Goal: Complete application form

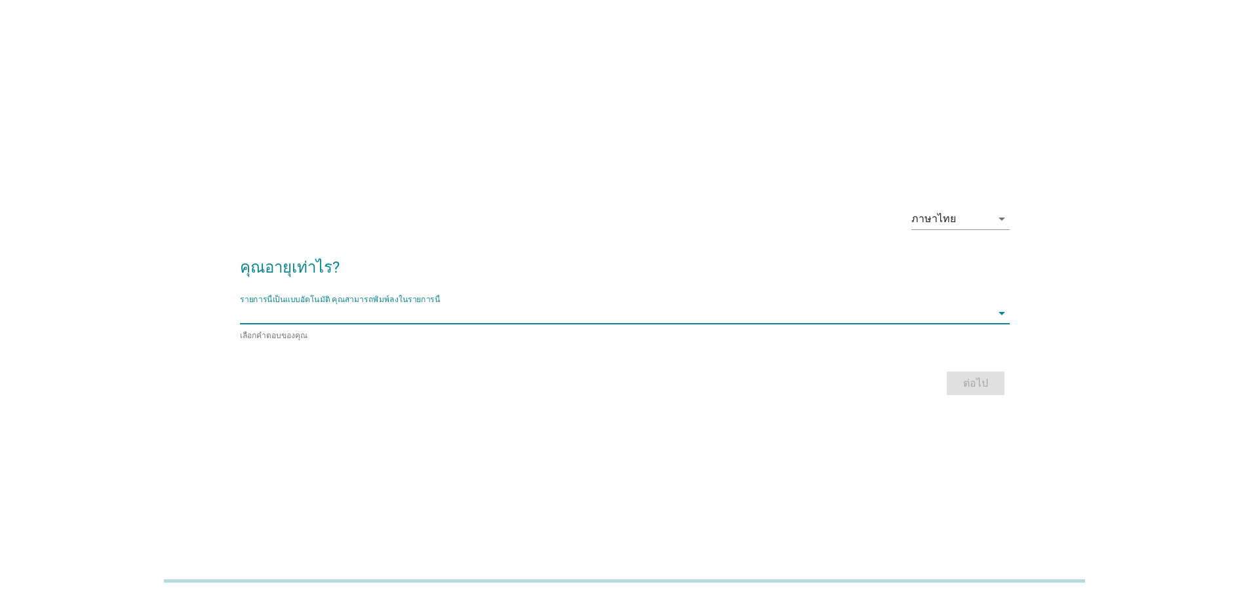
click at [590, 308] on input "รายการนี้เป็นแบบอัตโนมัติ คุณสามารถพิมพ์ลงในรายการนี้" at bounding box center [615, 313] width 751 height 21
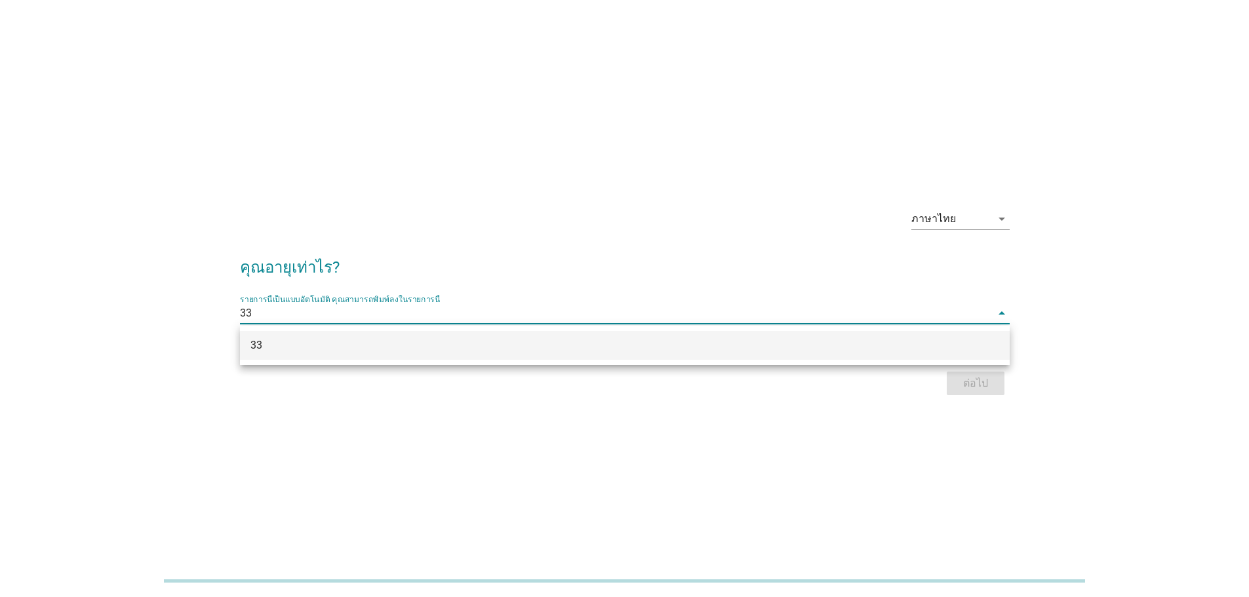
type input "33"
click at [614, 261] on h2 "คุณอายุเท่าไร?" at bounding box center [625, 261] width 770 height 37
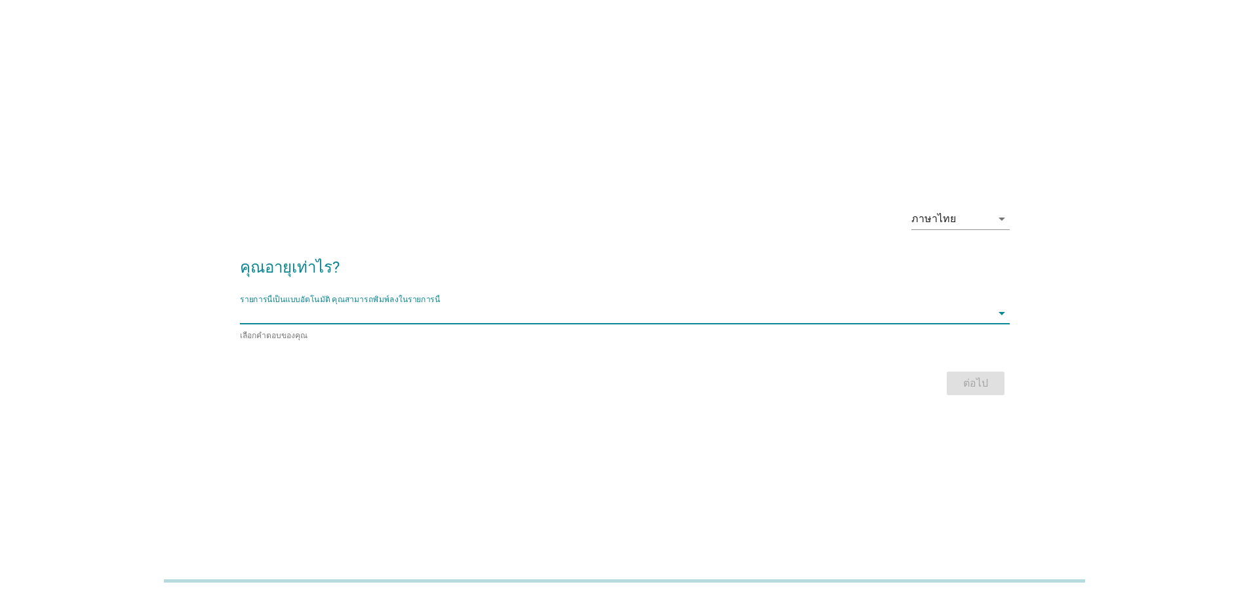
click at [864, 323] on input "รายการนี้เป็นแบบอัตโนมัติ คุณสามารถพิมพ์ลงในรายการนี้" at bounding box center [615, 313] width 751 height 21
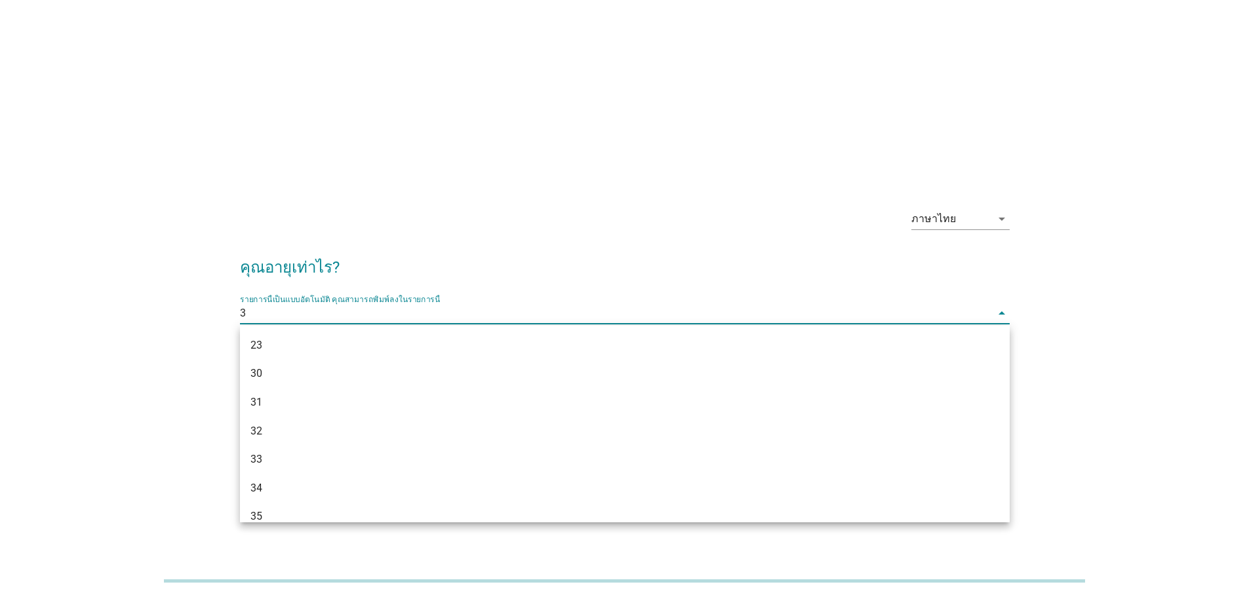
type input "33"
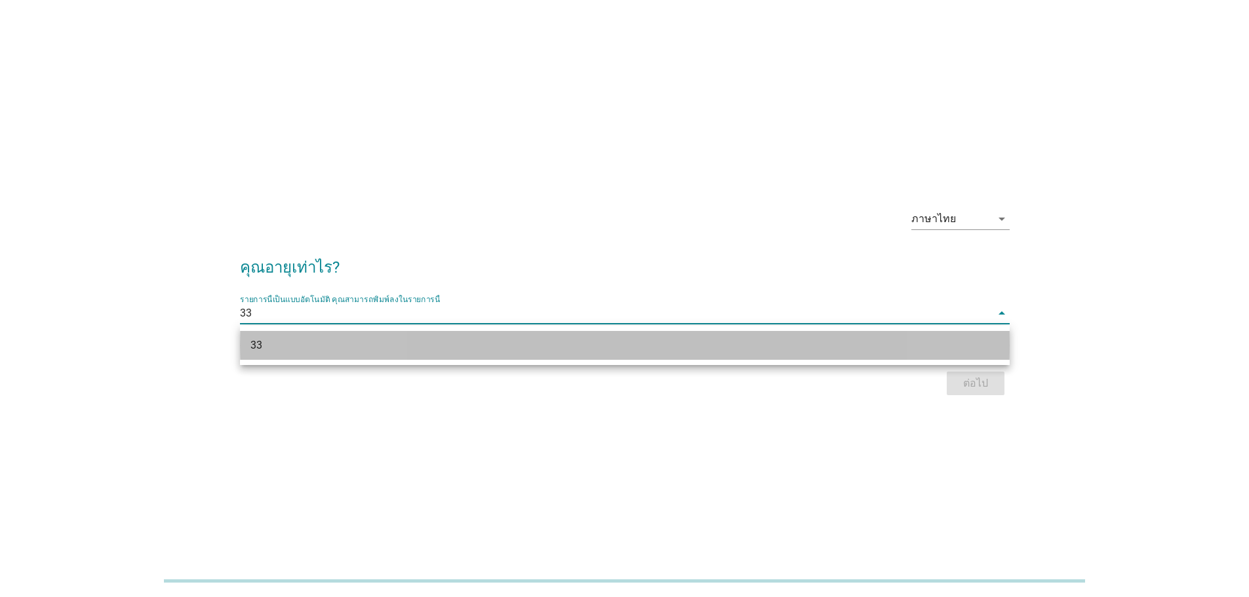
click at [784, 344] on div "33" at bounding box center [593, 346] width 687 height 16
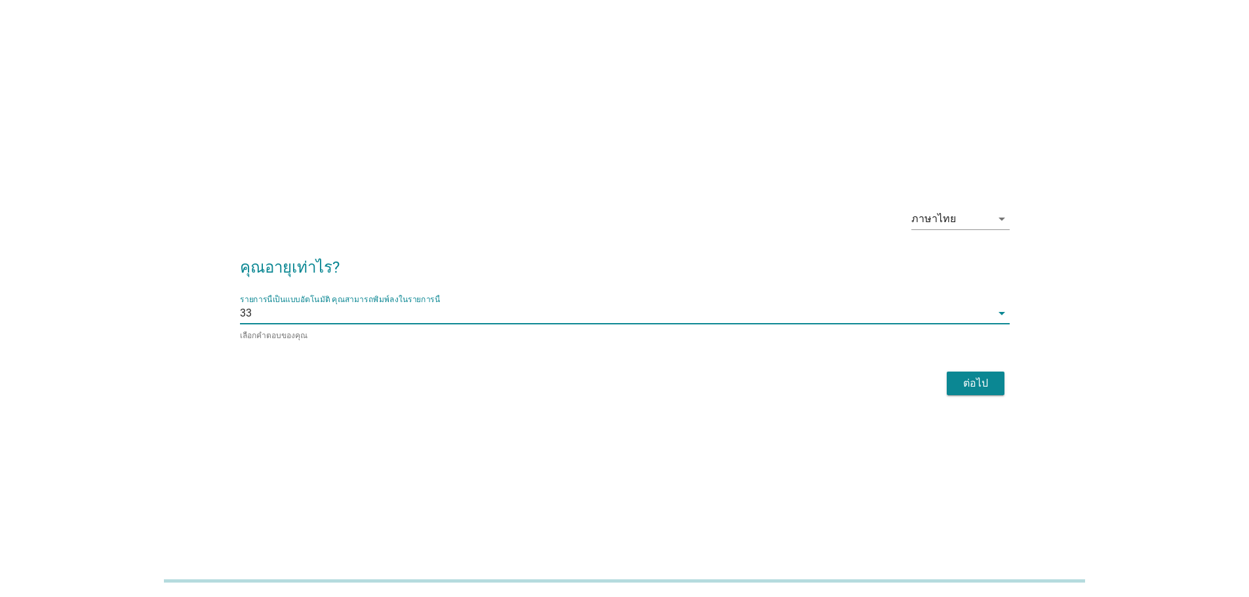
click at [963, 380] on div "ต่อไป" at bounding box center [975, 384] width 37 height 16
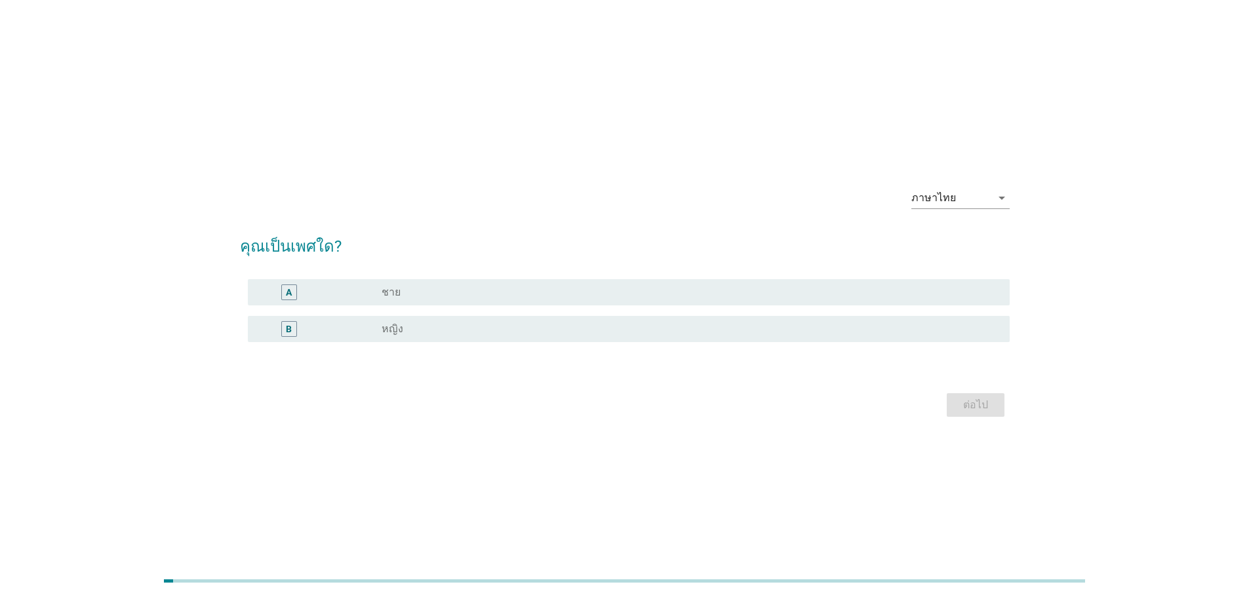
drag, startPoint x: 353, startPoint y: 428, endPoint x: 372, endPoint y: 398, distance: 35.7
click at [398, 293] on label "ชาย" at bounding box center [391, 292] width 19 height 13
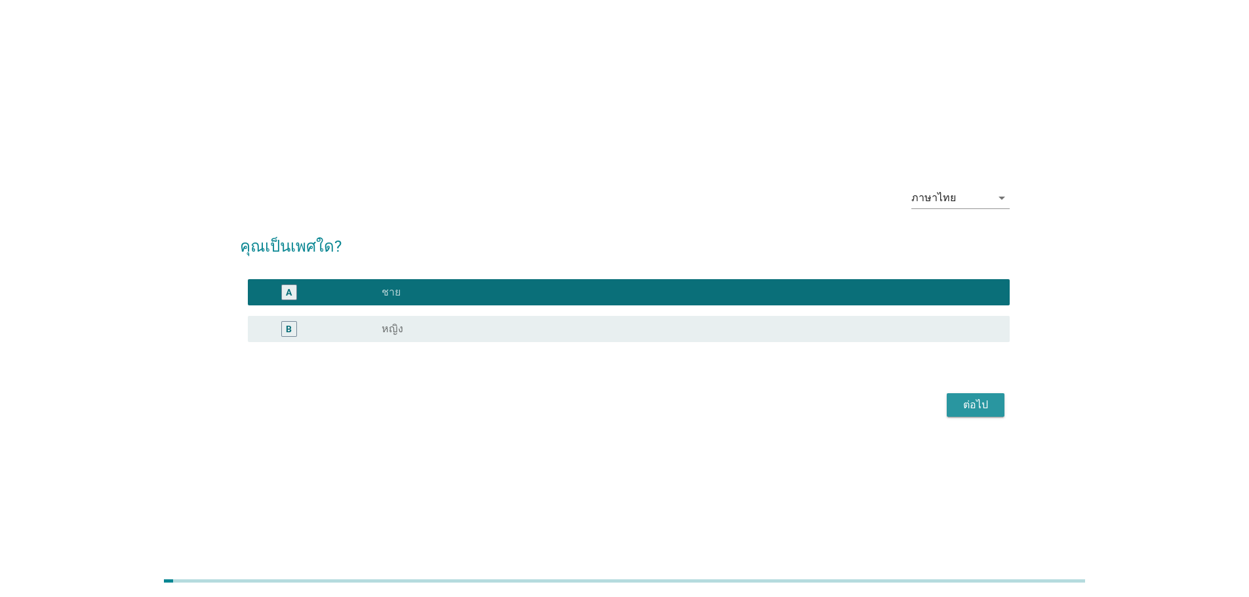
click at [988, 414] on button "ต่อไป" at bounding box center [976, 405] width 58 height 24
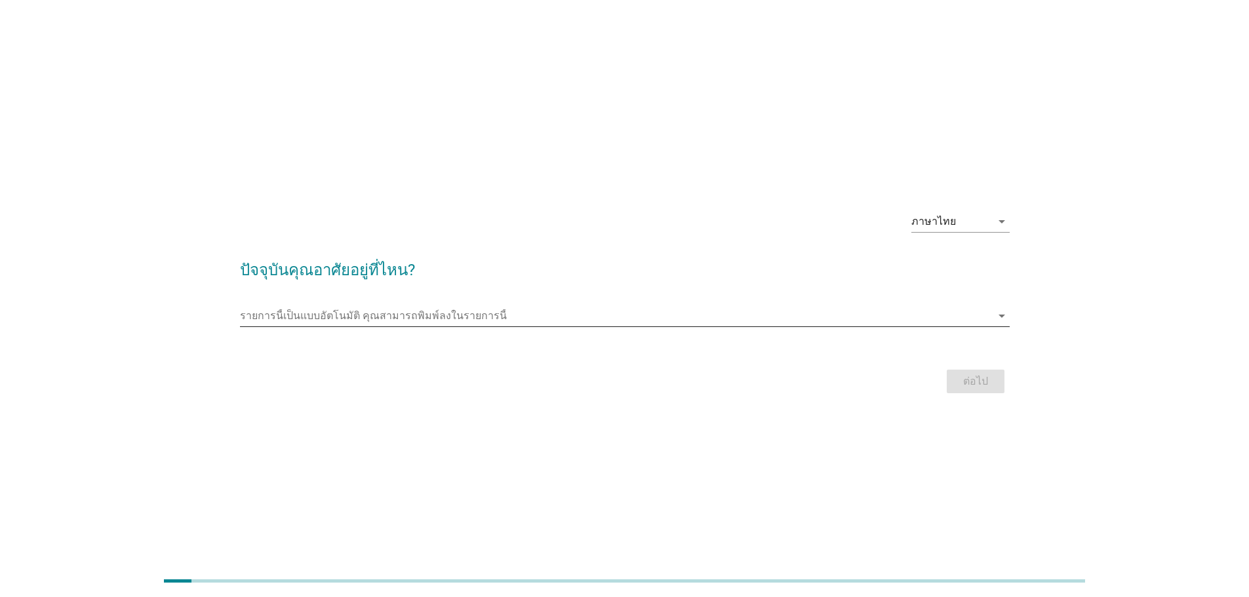
click at [366, 315] on input "รายการนี้เป็นแบบอัตโนมัติ คุณสามารถพิมพ์ลงในรายการนี้" at bounding box center [615, 316] width 751 height 21
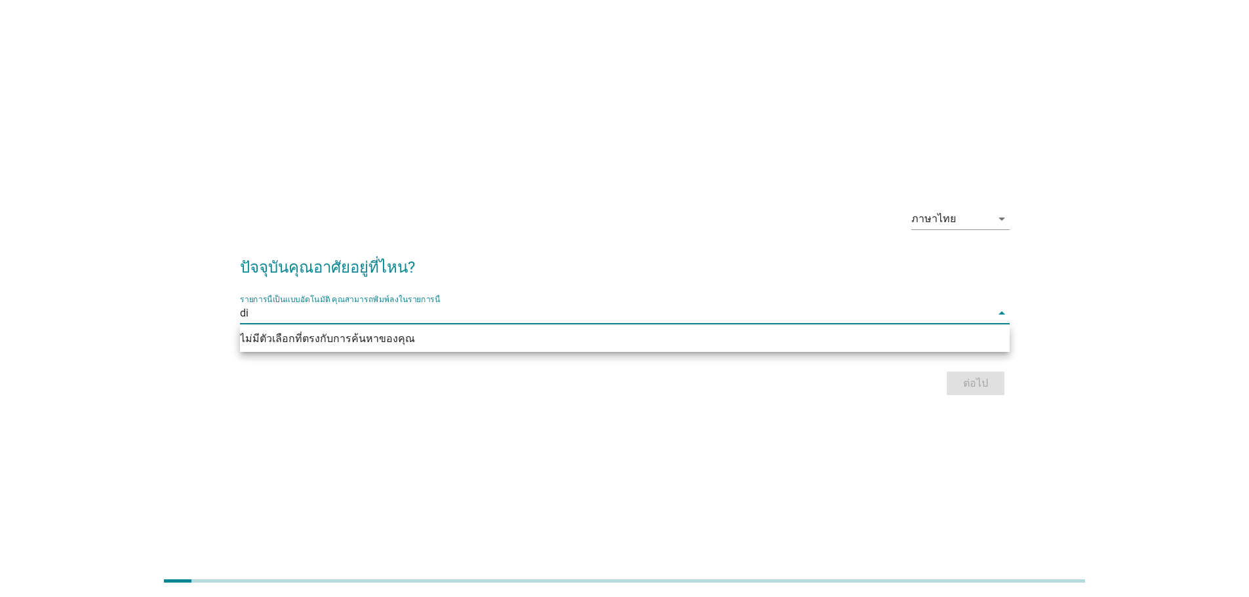
type input "d"
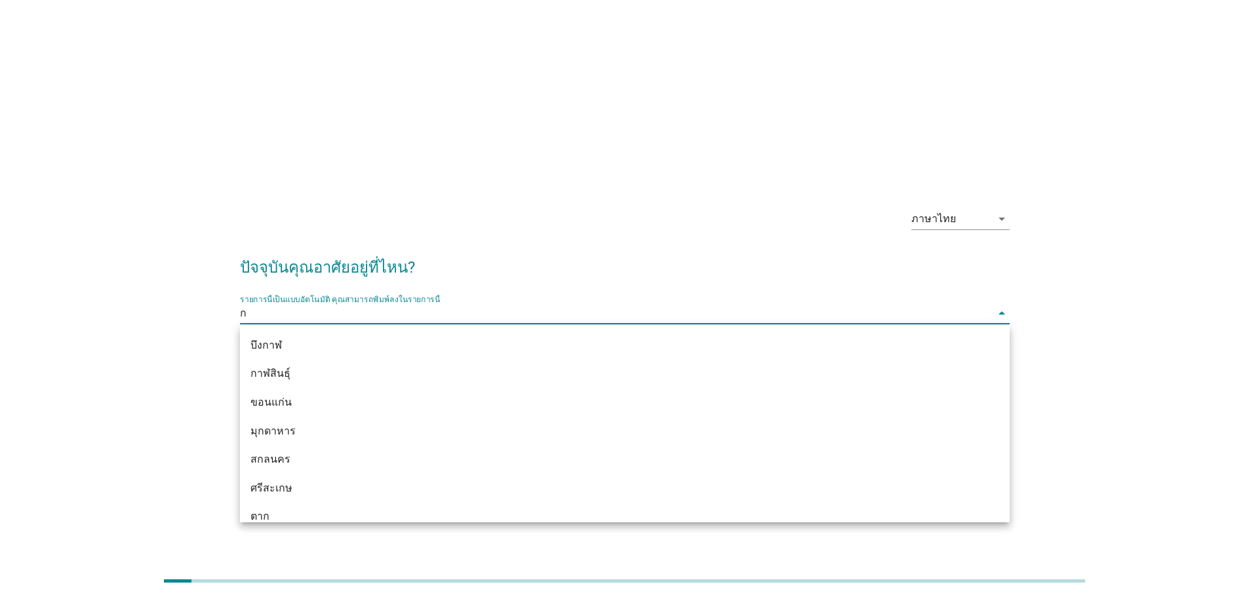
type input "กร"
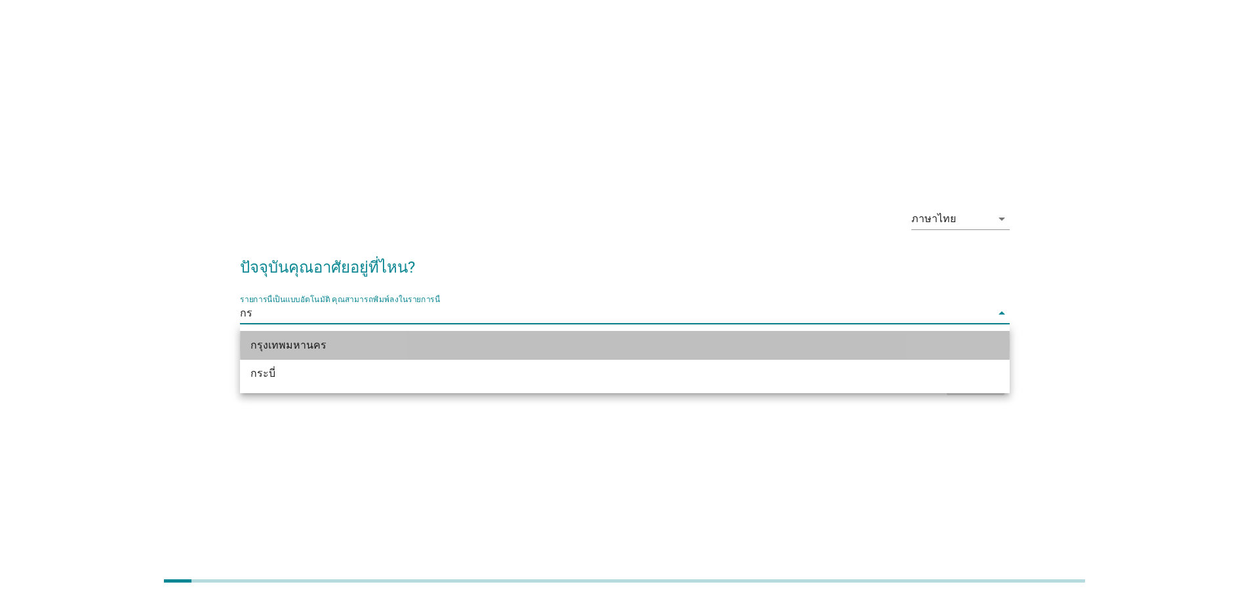
click at [365, 338] on div "กรุงเทพมหานคร" at bounding box center [593, 346] width 687 height 16
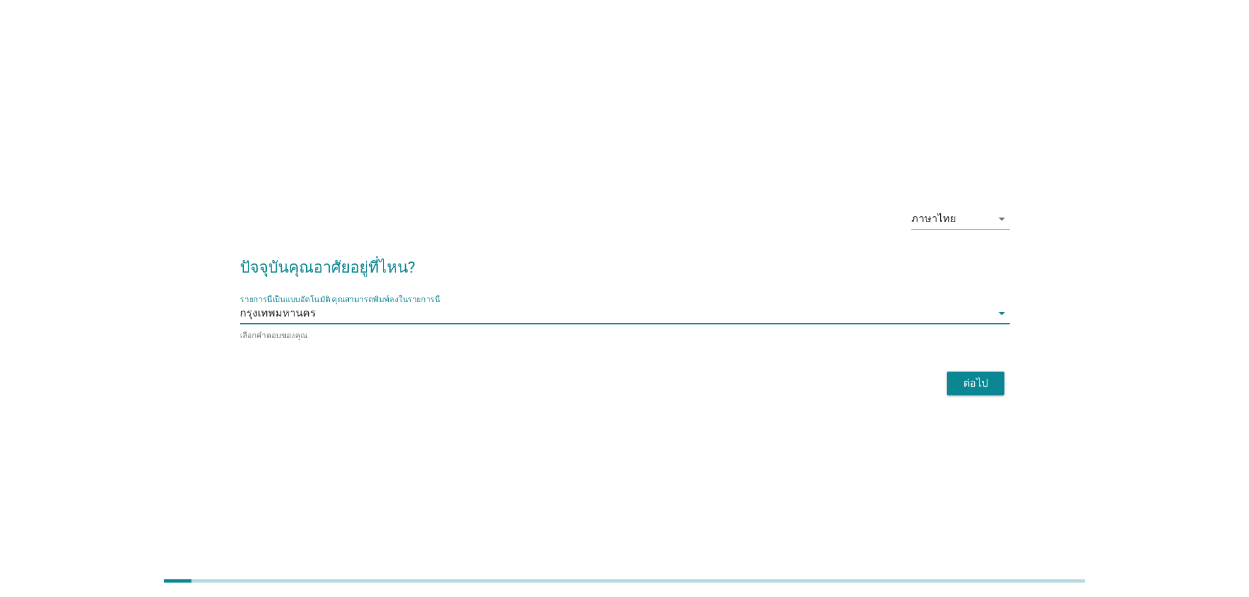
click at [990, 386] on div "ต่อไป" at bounding box center [975, 384] width 37 height 16
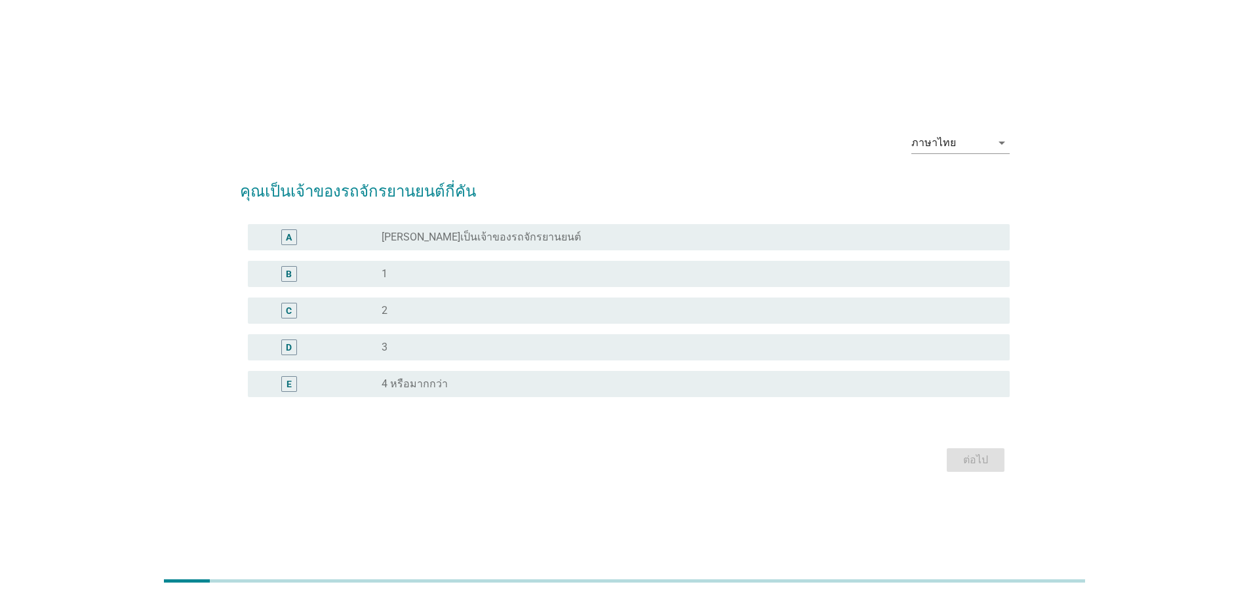
drag, startPoint x: 481, startPoint y: 570, endPoint x: 460, endPoint y: 525, distance: 49.6
click at [492, 245] on div "radio_button_unchecked [PERSON_NAME]เป็นเจ้าของรถจักรยานยนต์" at bounding box center [691, 238] width 618 height 16
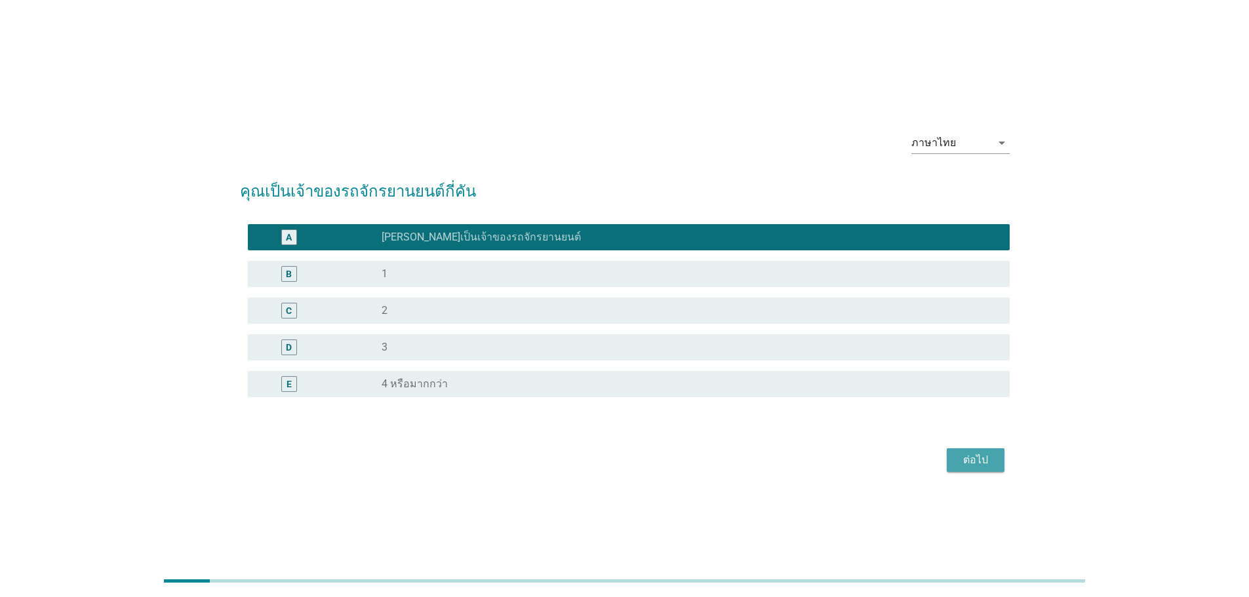
click at [952, 460] on button "ต่อไป" at bounding box center [976, 461] width 58 height 24
